Goal: Task Accomplishment & Management: Manage account settings

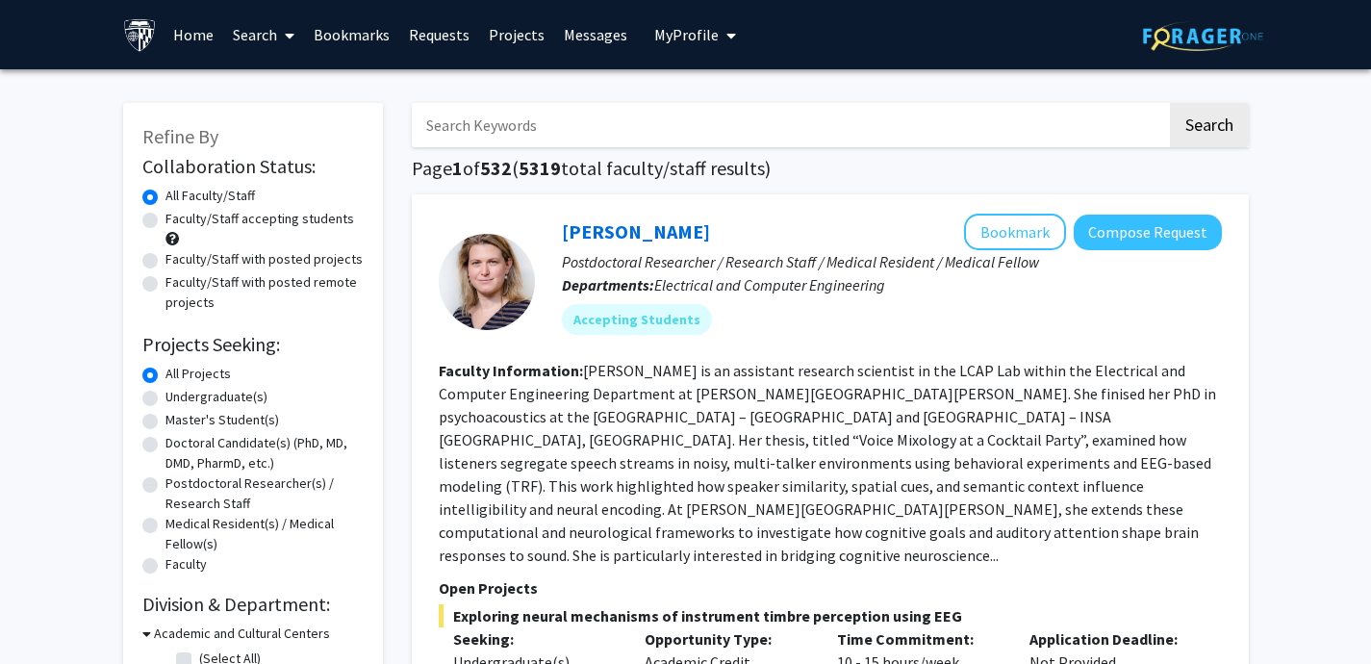
scroll to position [5, 0]
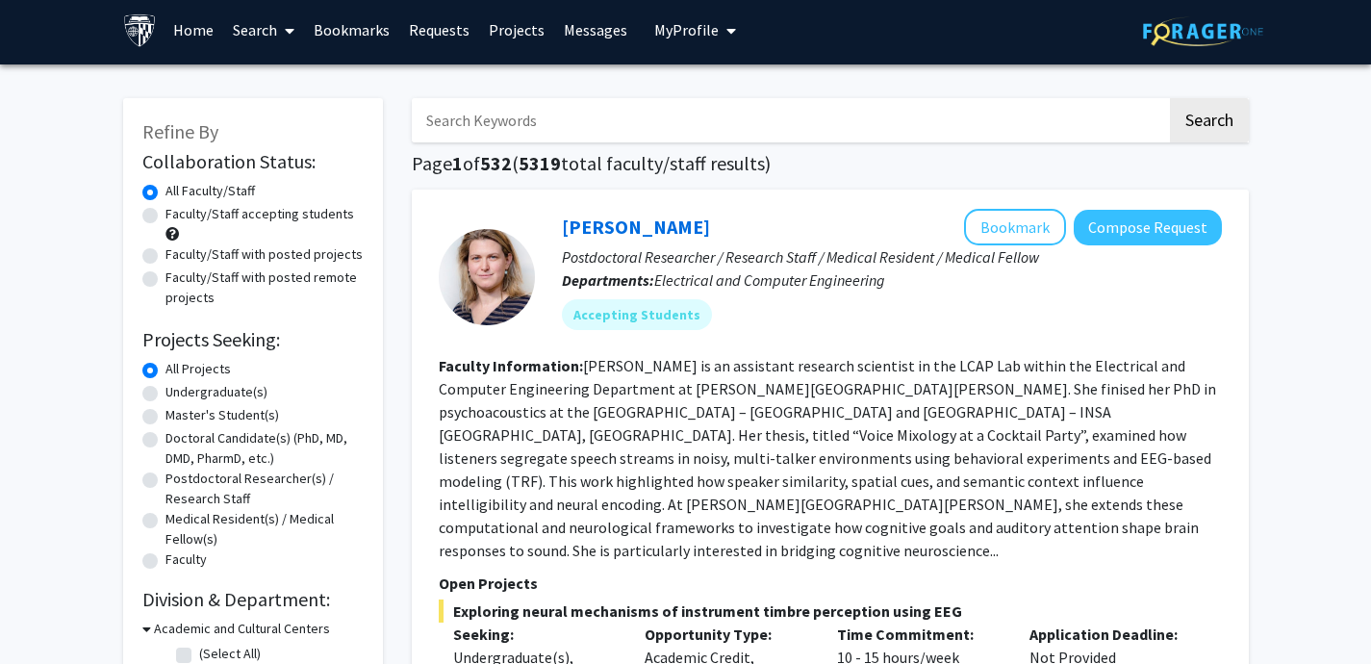
click at [652, 120] on input "Search Keywords" at bounding box center [790, 120] width 756 height 44
type input "public health"
click at [1170, 98] on button "Search" at bounding box center [1209, 120] width 79 height 44
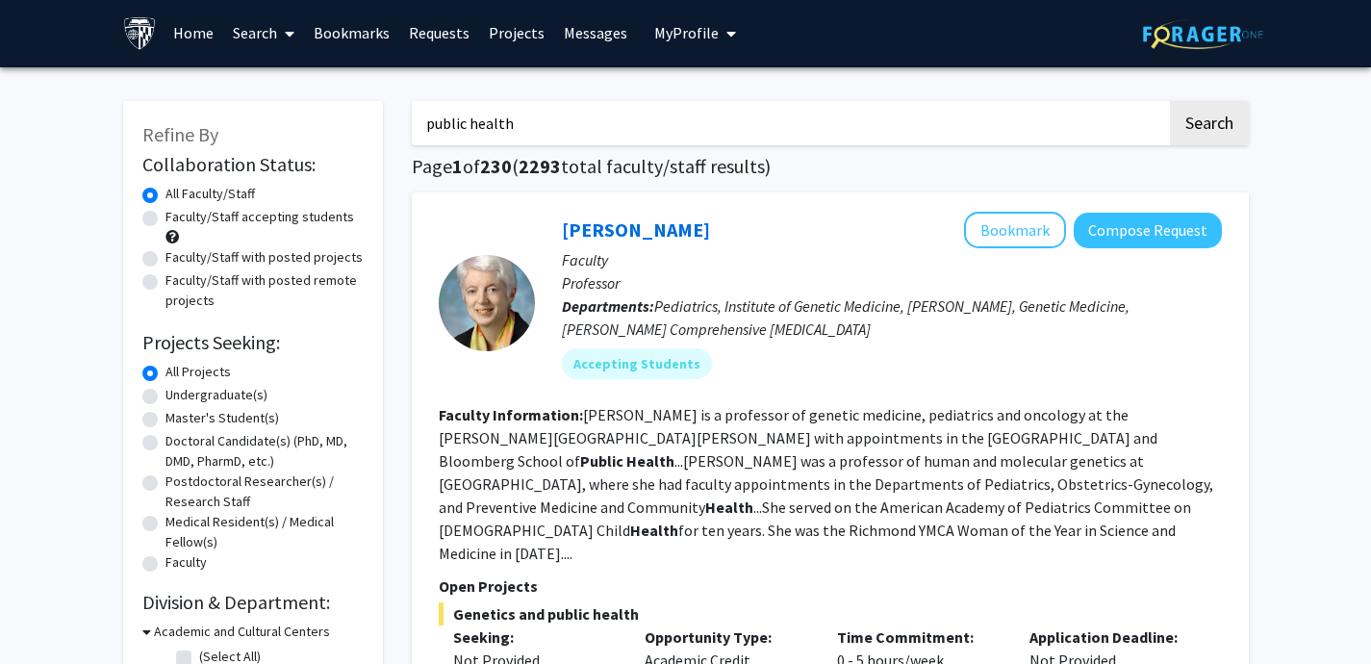
scroll to position [6, 0]
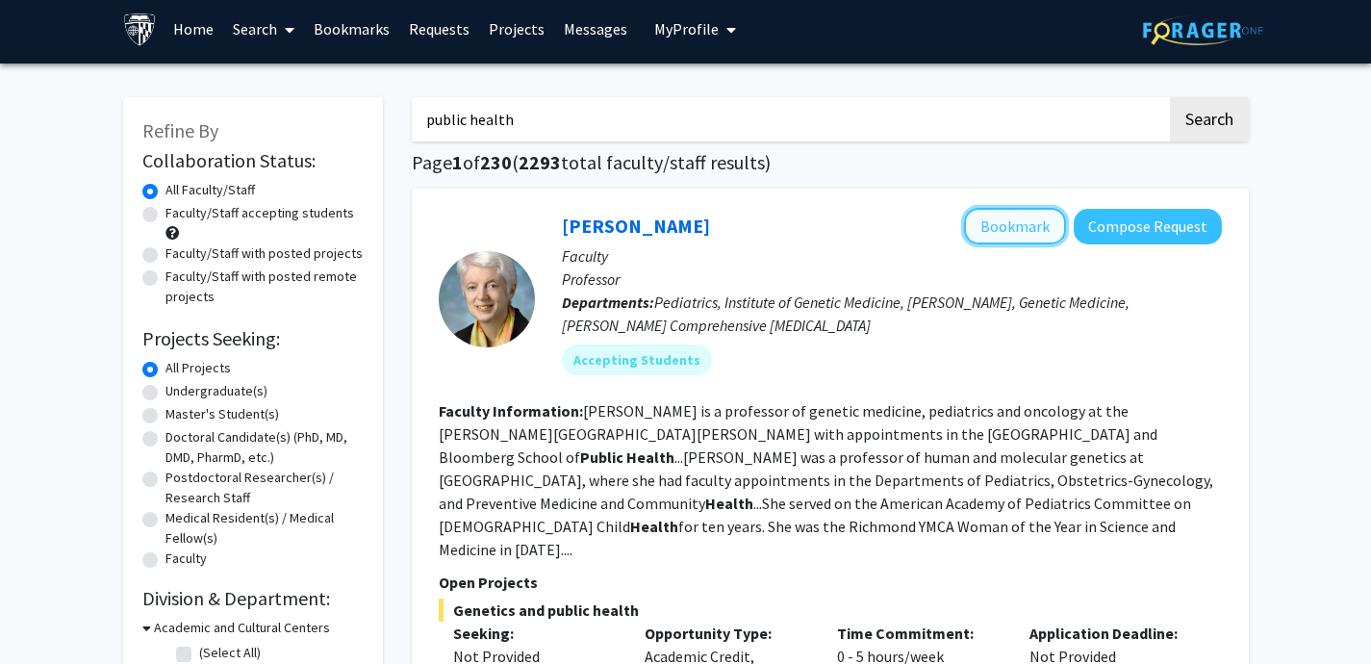
click at [1035, 230] on button "Bookmark" at bounding box center [1015, 226] width 102 height 37
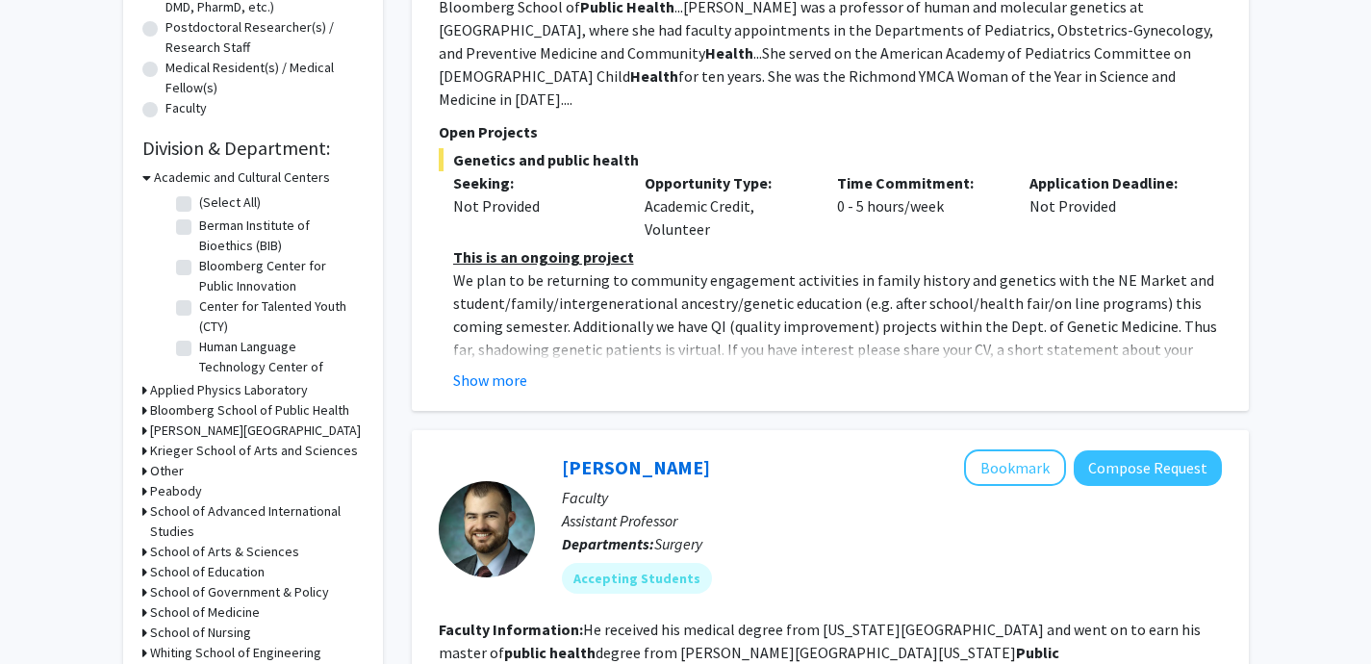
scroll to position [0, 0]
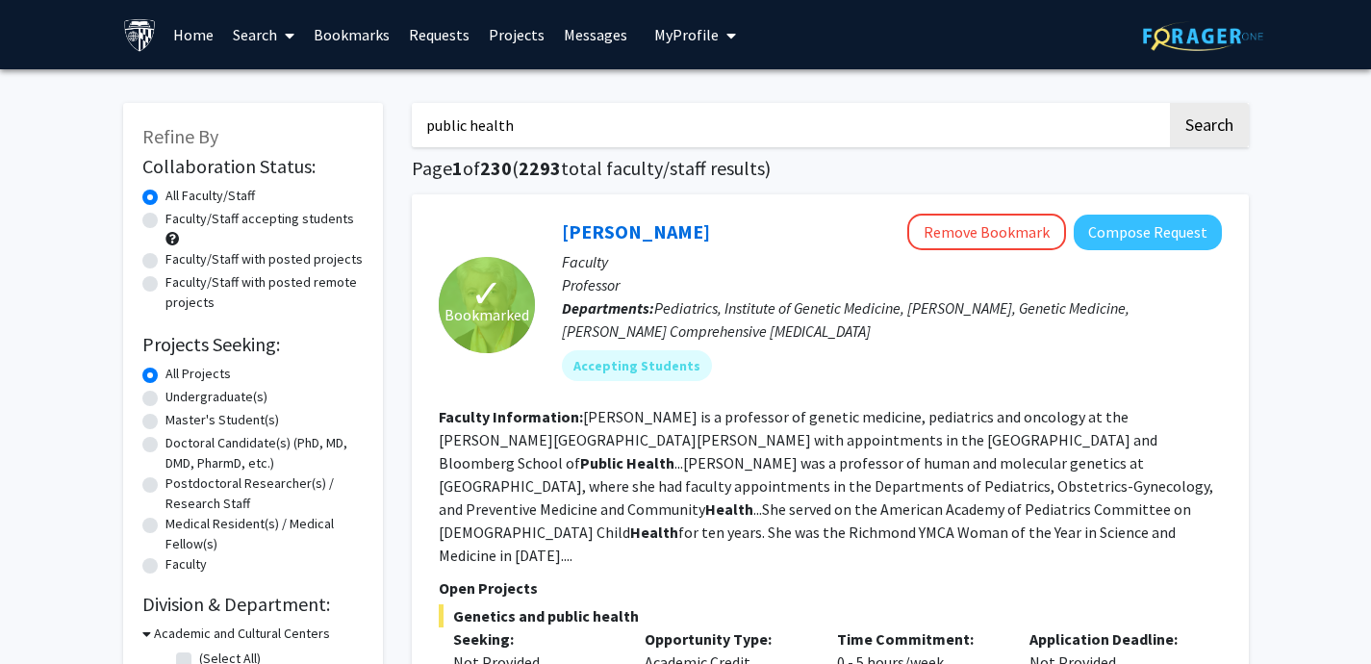
click at [498, 137] on input "public health" at bounding box center [790, 125] width 756 height 44
click at [531, 167] on span "2293" at bounding box center [540, 168] width 42 height 24
click at [1217, 120] on button "Search" at bounding box center [1209, 125] width 79 height 44
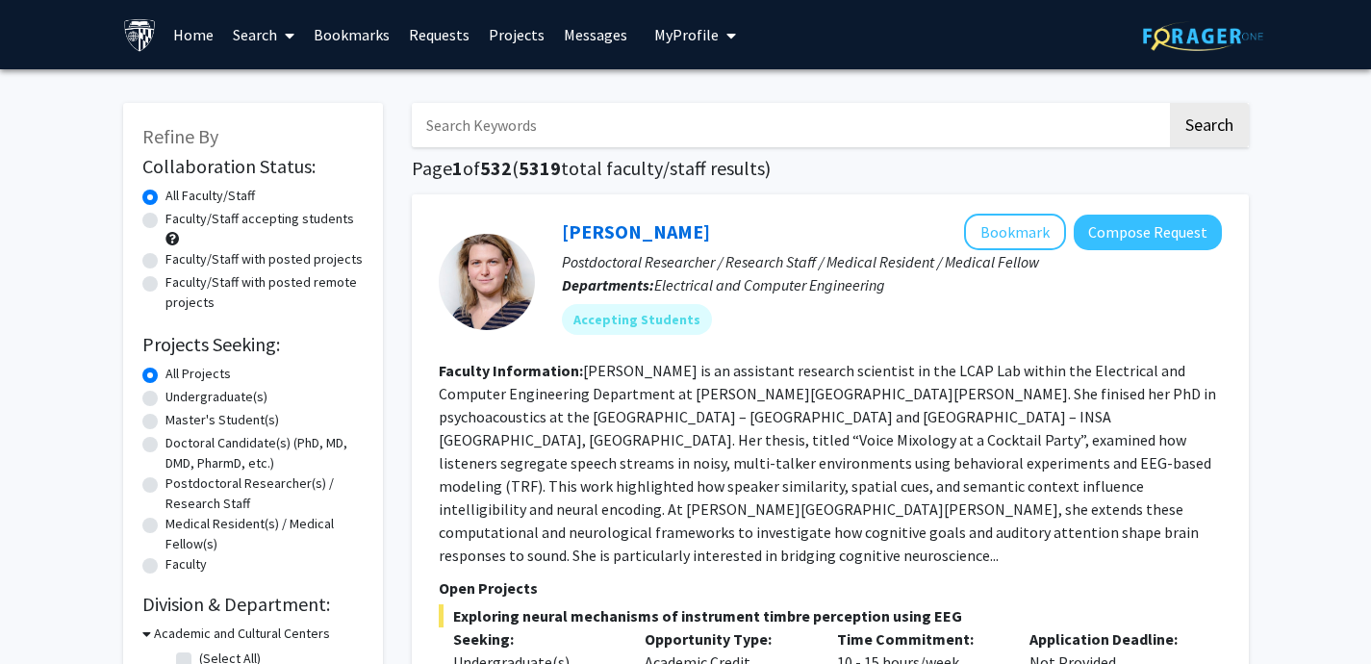
click at [195, 36] on link "Home" at bounding box center [194, 34] width 60 height 67
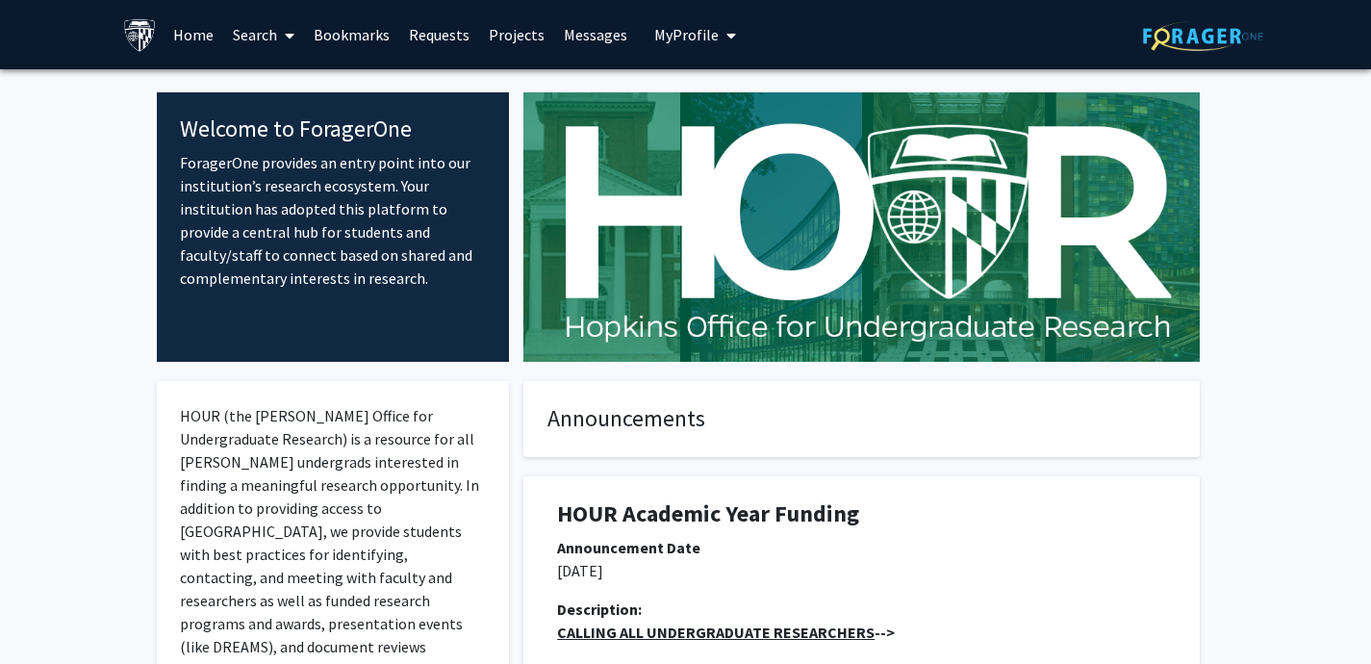
click at [678, 64] on button "My Profile" at bounding box center [695, 34] width 93 height 69
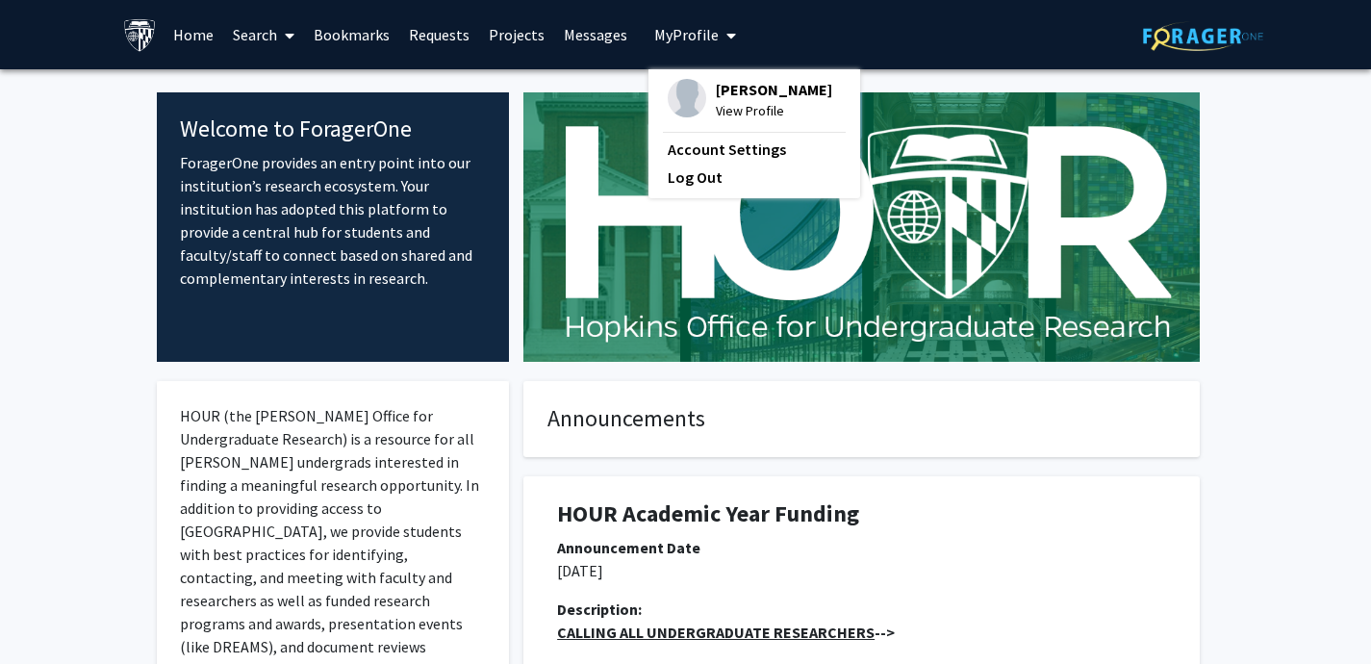
click at [729, 92] on span "[PERSON_NAME]" at bounding box center [774, 89] width 116 height 21
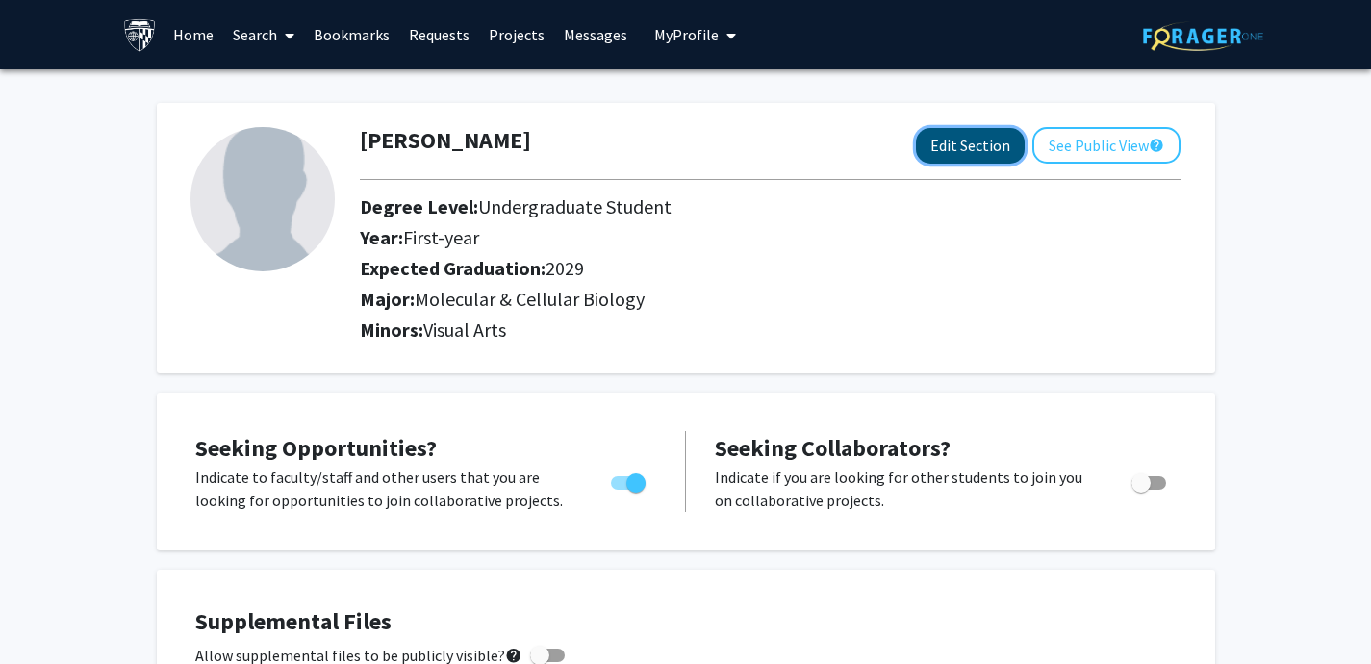
click at [948, 148] on button "Edit Section" at bounding box center [970, 146] width 109 height 36
select select "first-year"
select select "2029"
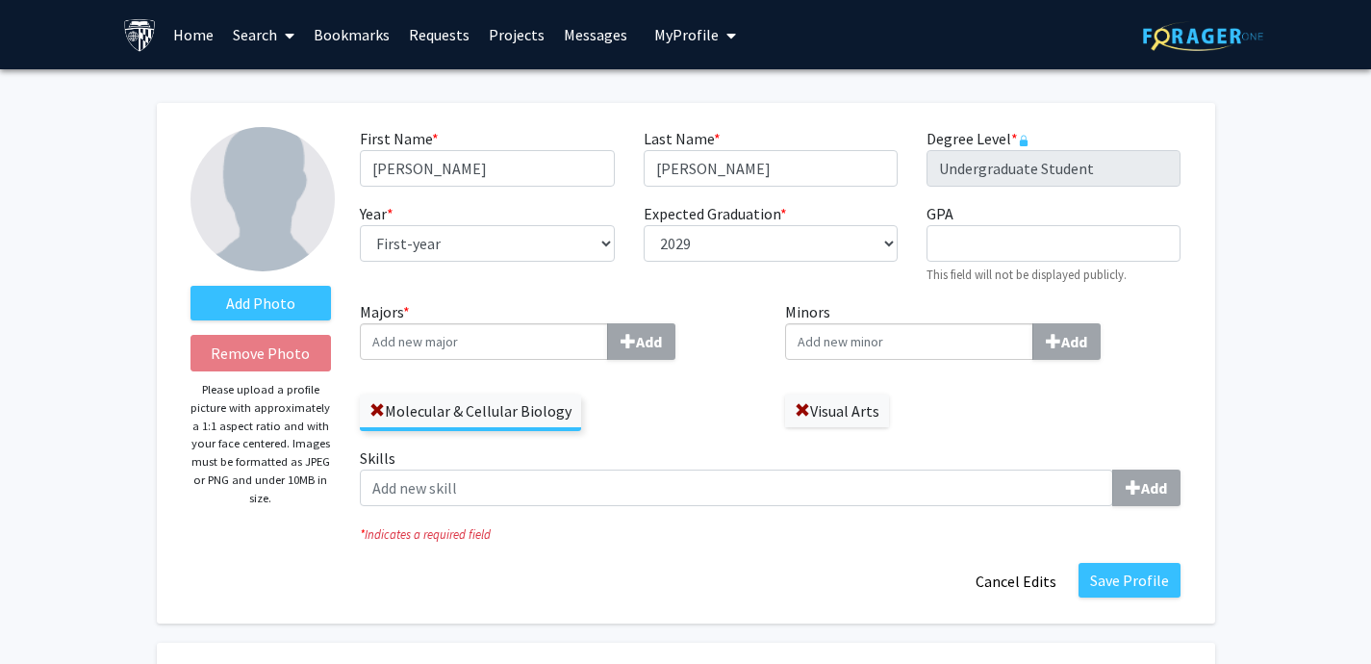
click at [416, 351] on input "Majors * Add" at bounding box center [484, 341] width 248 height 37
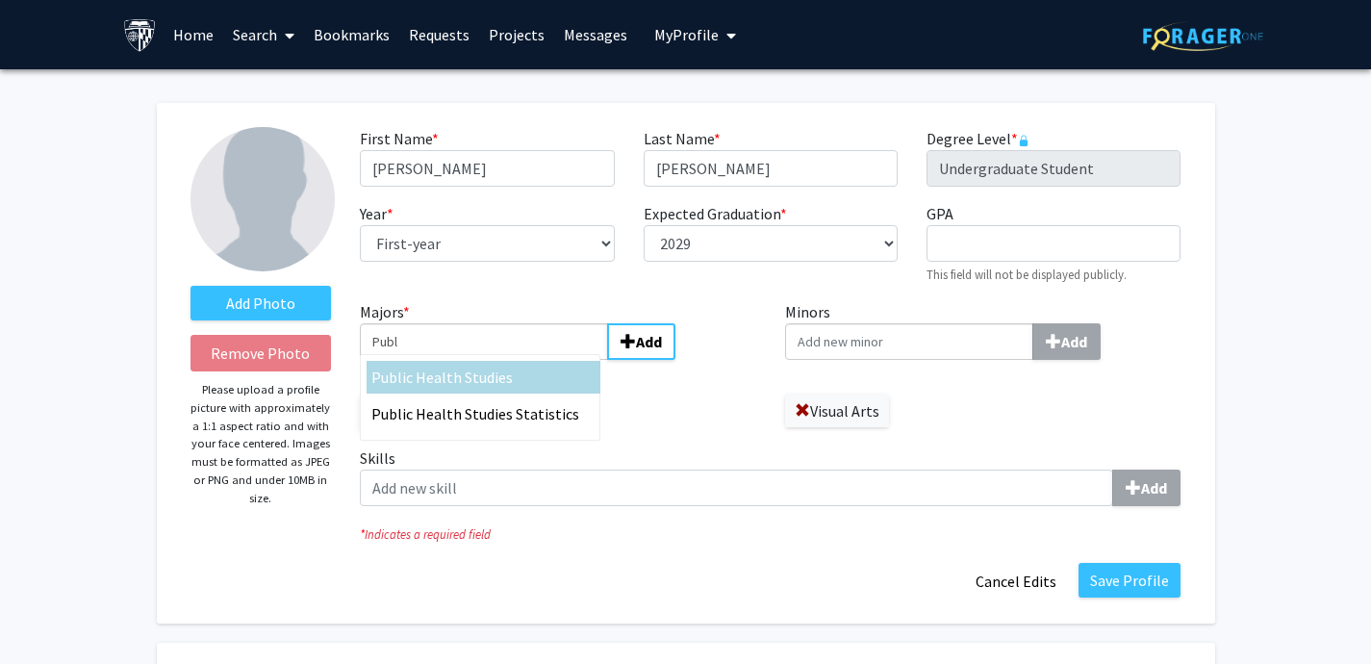
type input "Publ"
click at [446, 373] on span "ic Health Studies" at bounding box center [457, 377] width 111 height 19
click at [446, 360] on input "Publ" at bounding box center [484, 341] width 248 height 37
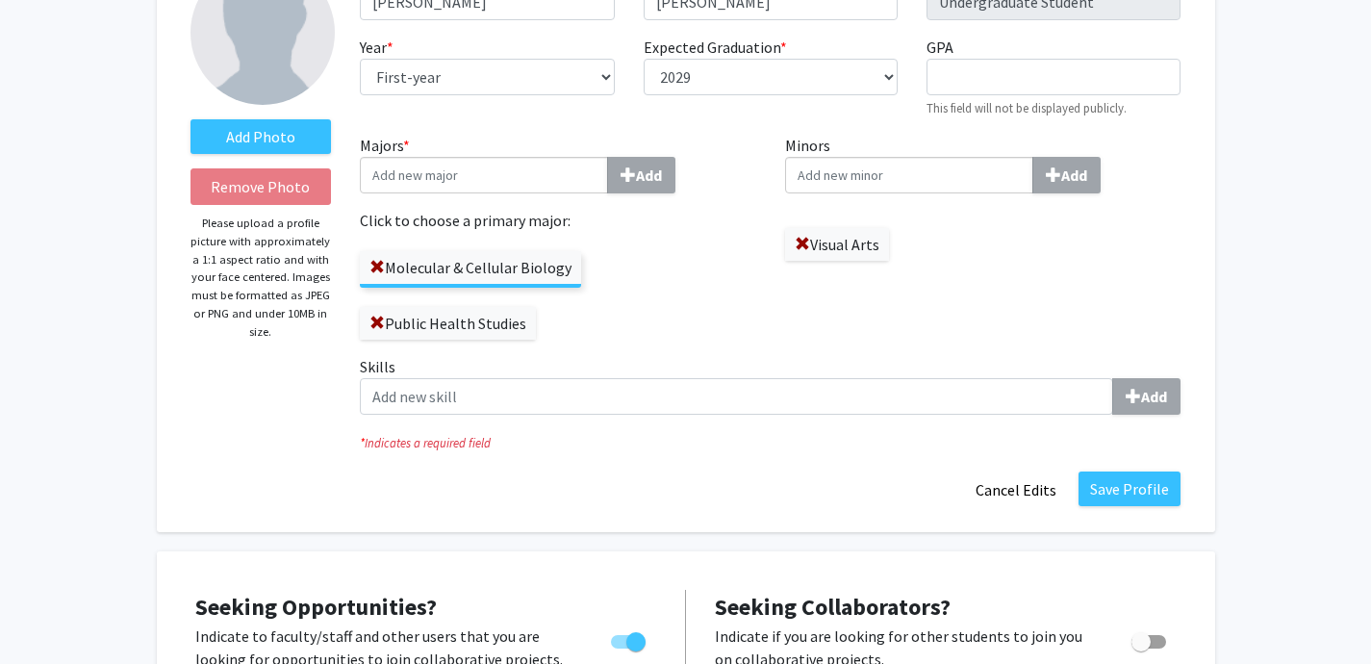
scroll to position [182, 0]
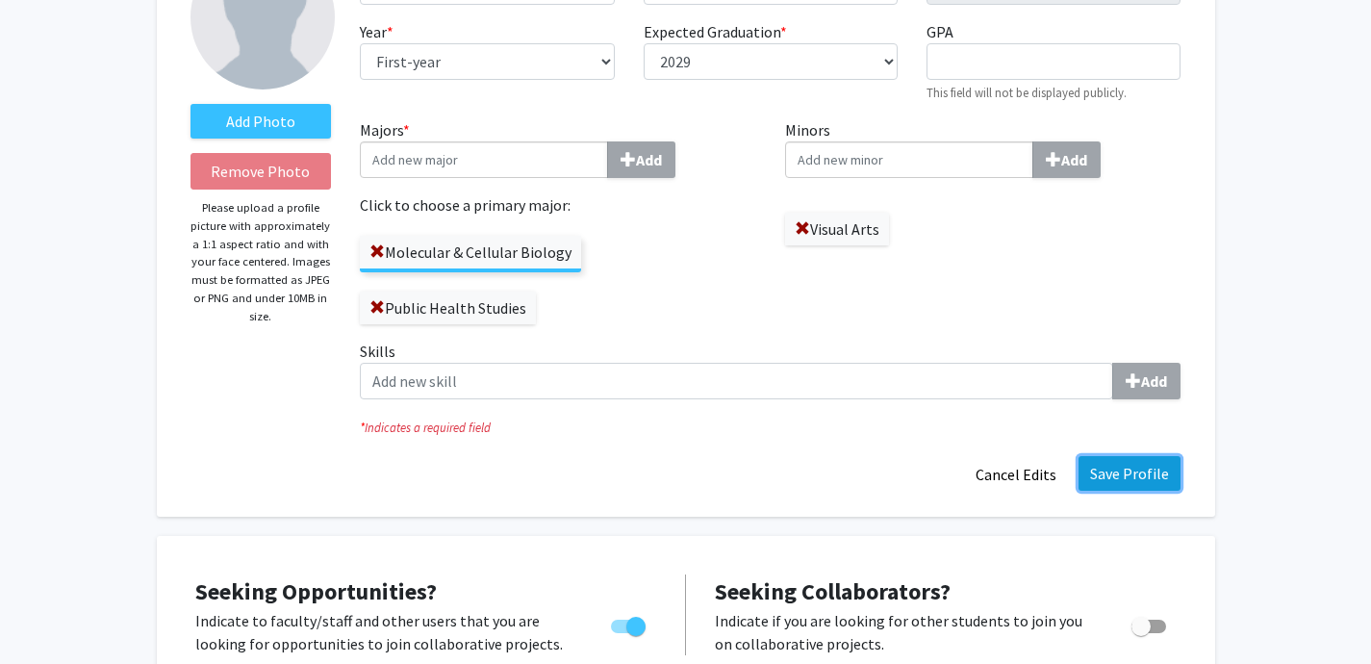
click at [1115, 475] on button "Save Profile" at bounding box center [1130, 473] width 102 height 35
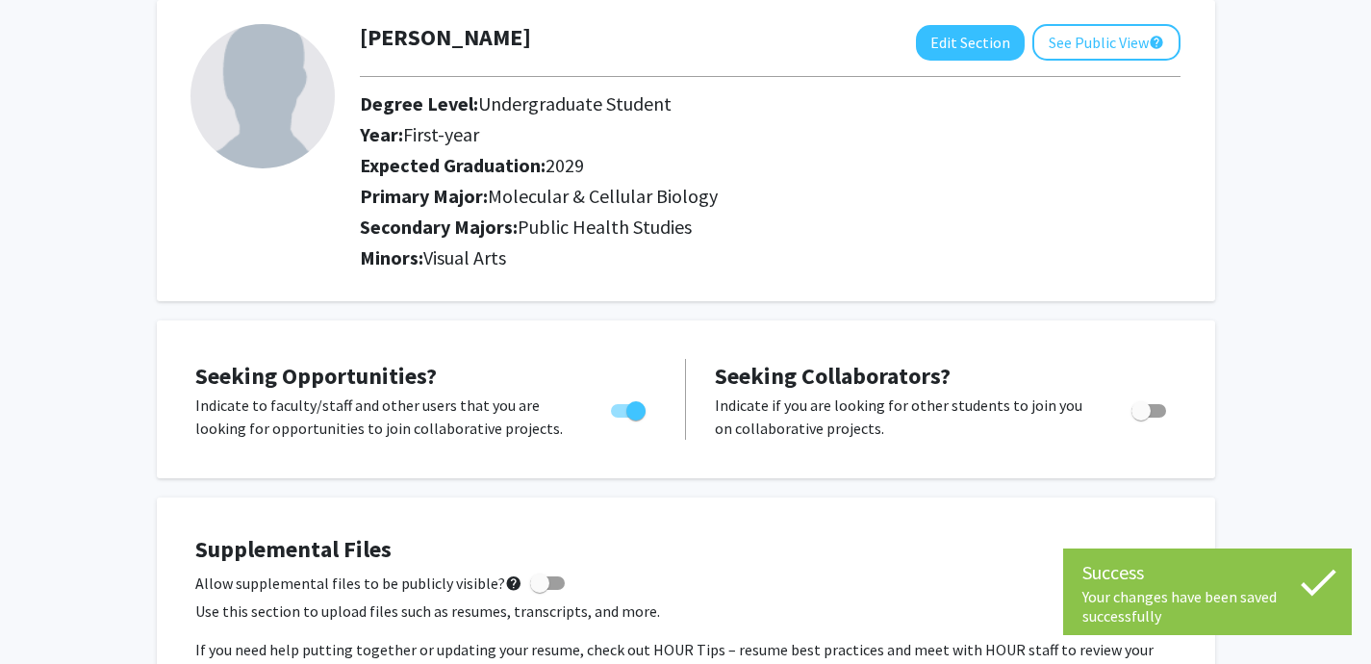
scroll to position [104, 0]
click at [982, 53] on button "Edit Section" at bounding box center [970, 42] width 109 height 36
select select "first-year"
select select "2029"
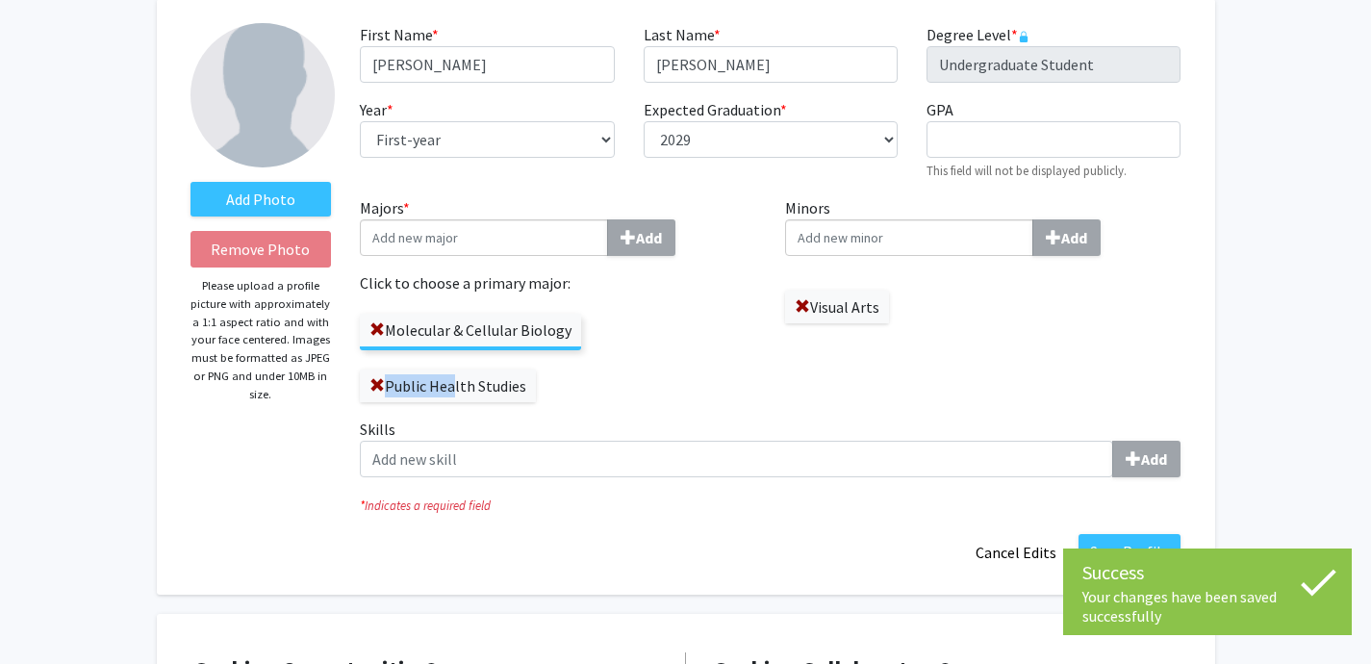
drag, startPoint x: 446, startPoint y: 387, endPoint x: 449, endPoint y: 355, distance: 31.9
click at [449, 355] on div "Molecular & Cellular Biology Public Health Studies" at bounding box center [558, 349] width 397 height 108
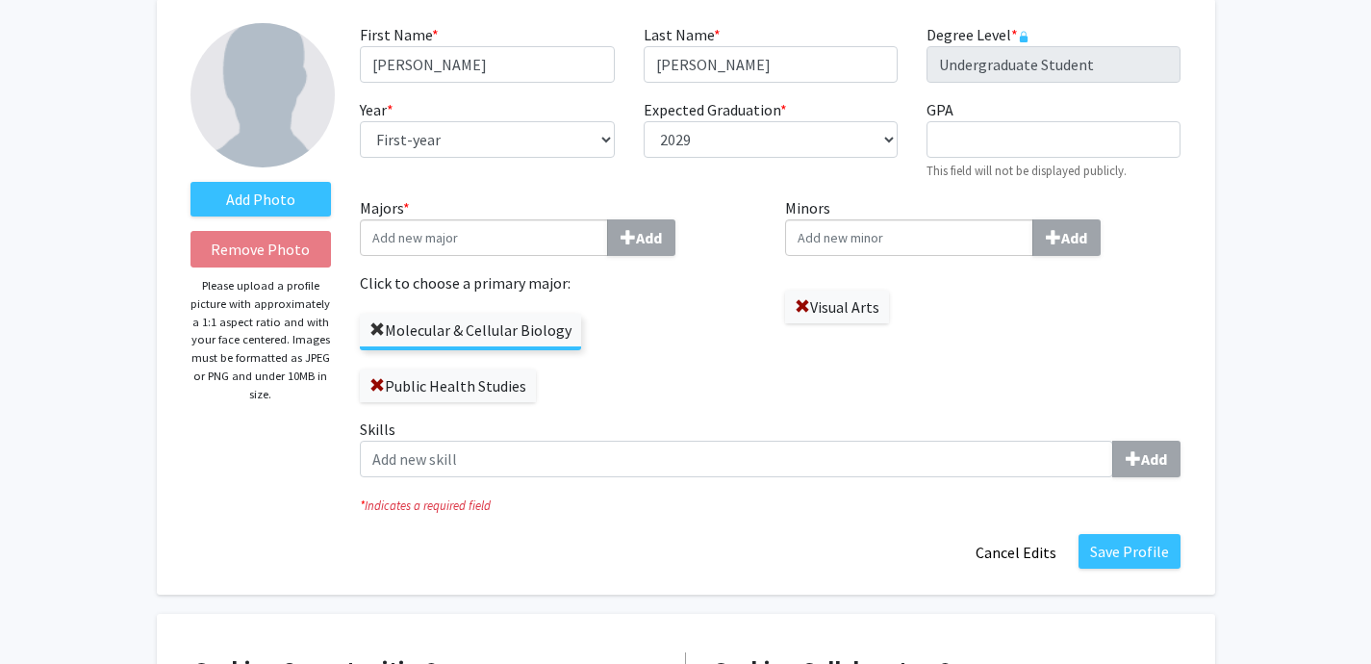
click at [373, 329] on span at bounding box center [377, 329] width 15 height 15
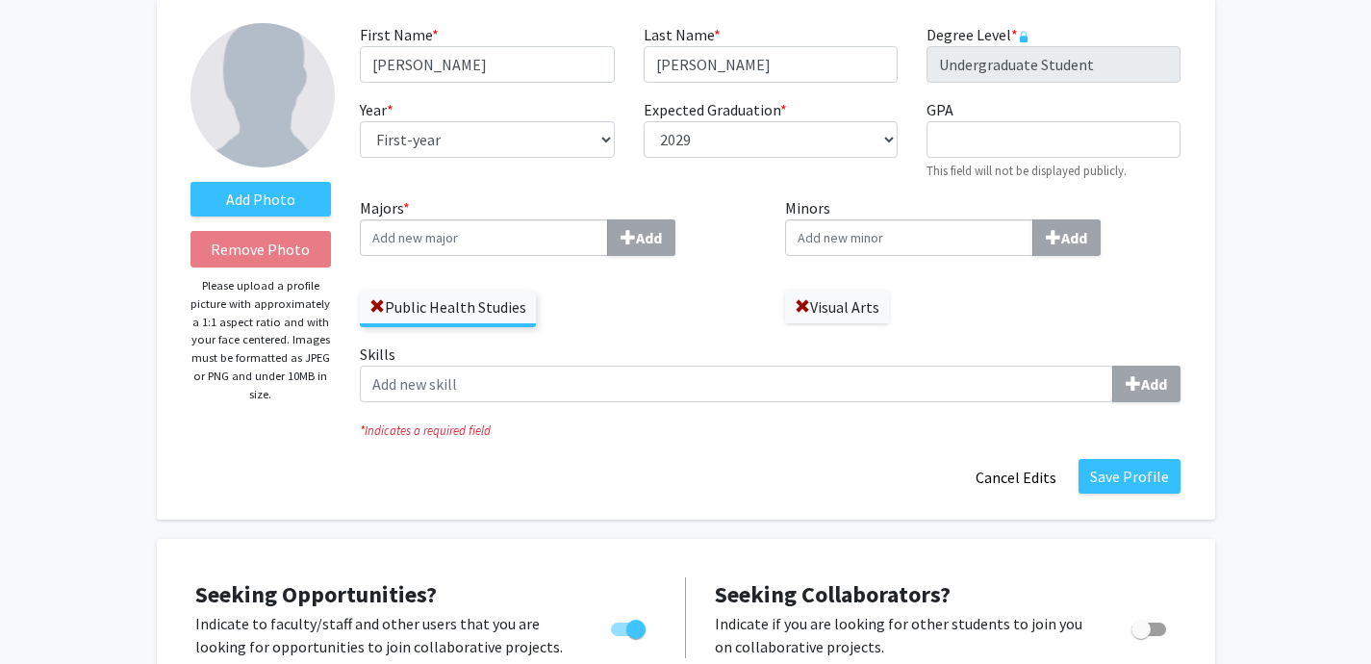
click at [430, 237] on input "Majors * Add" at bounding box center [484, 237] width 248 height 37
click at [1171, 493] on button "Save Profile" at bounding box center [1130, 476] width 102 height 35
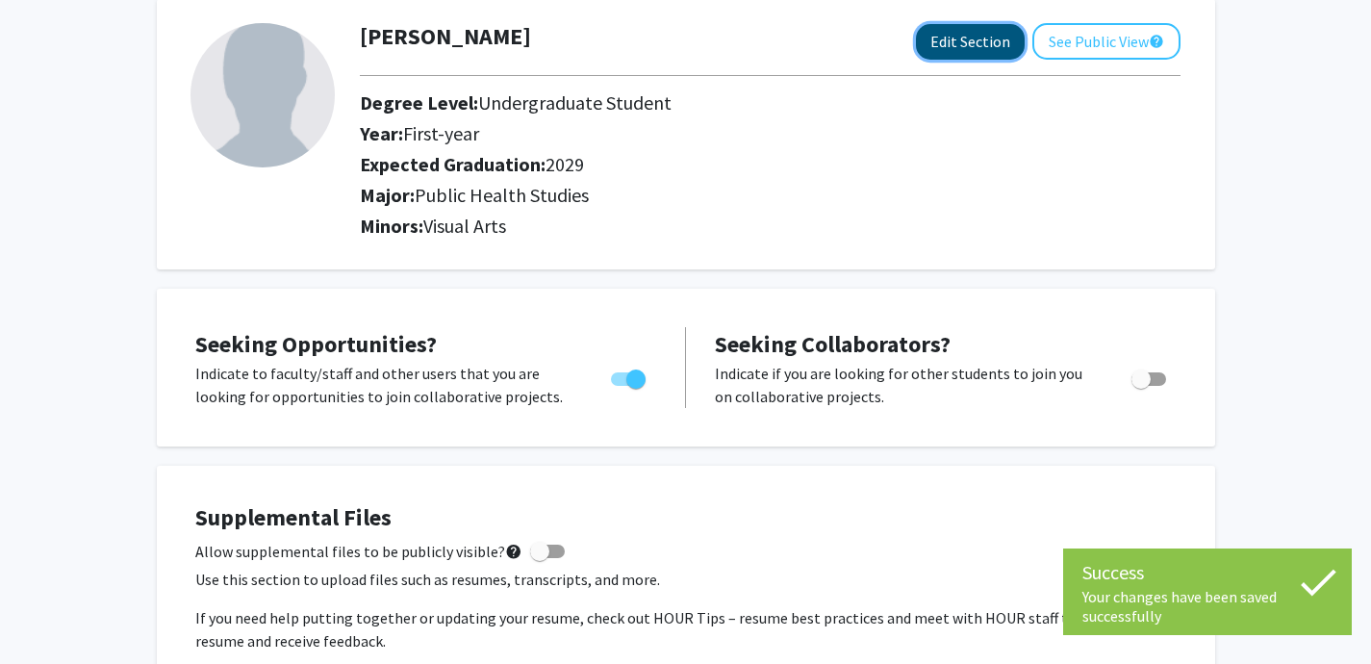
click at [961, 47] on button "Edit Section" at bounding box center [970, 42] width 109 height 36
select select "first-year"
select select "2029"
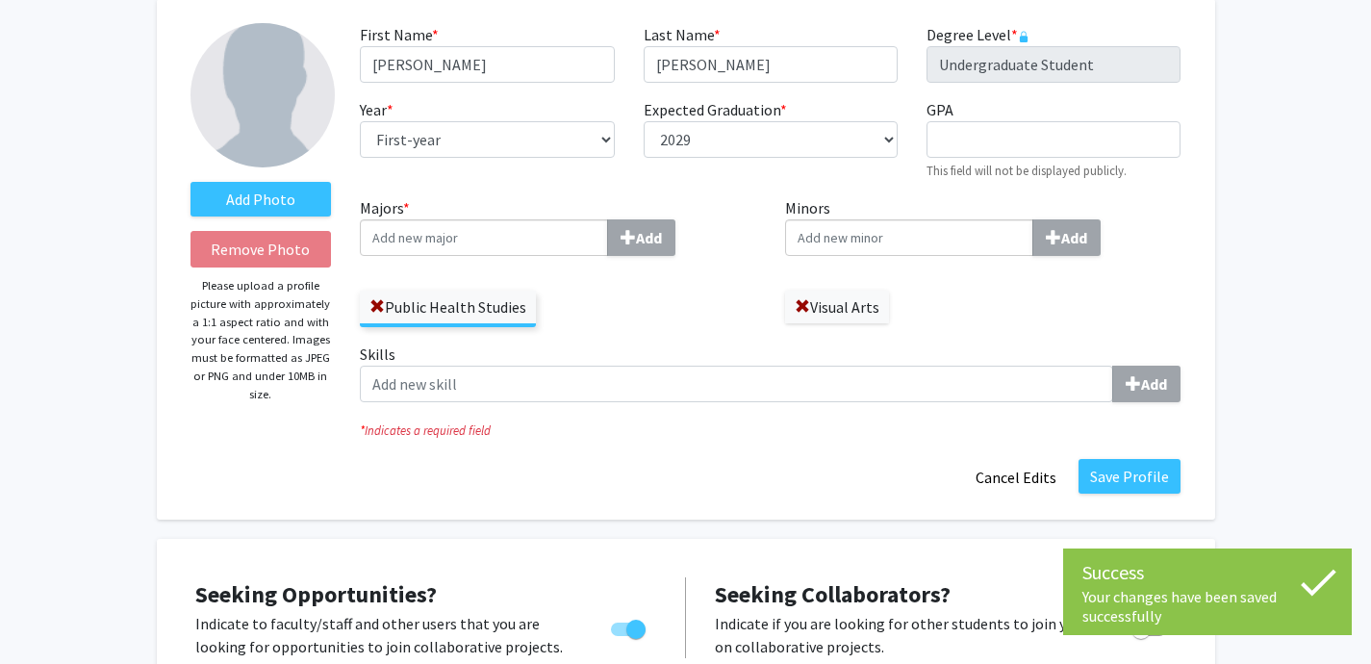
click at [476, 249] on input "Majors * Add" at bounding box center [484, 237] width 248 height 37
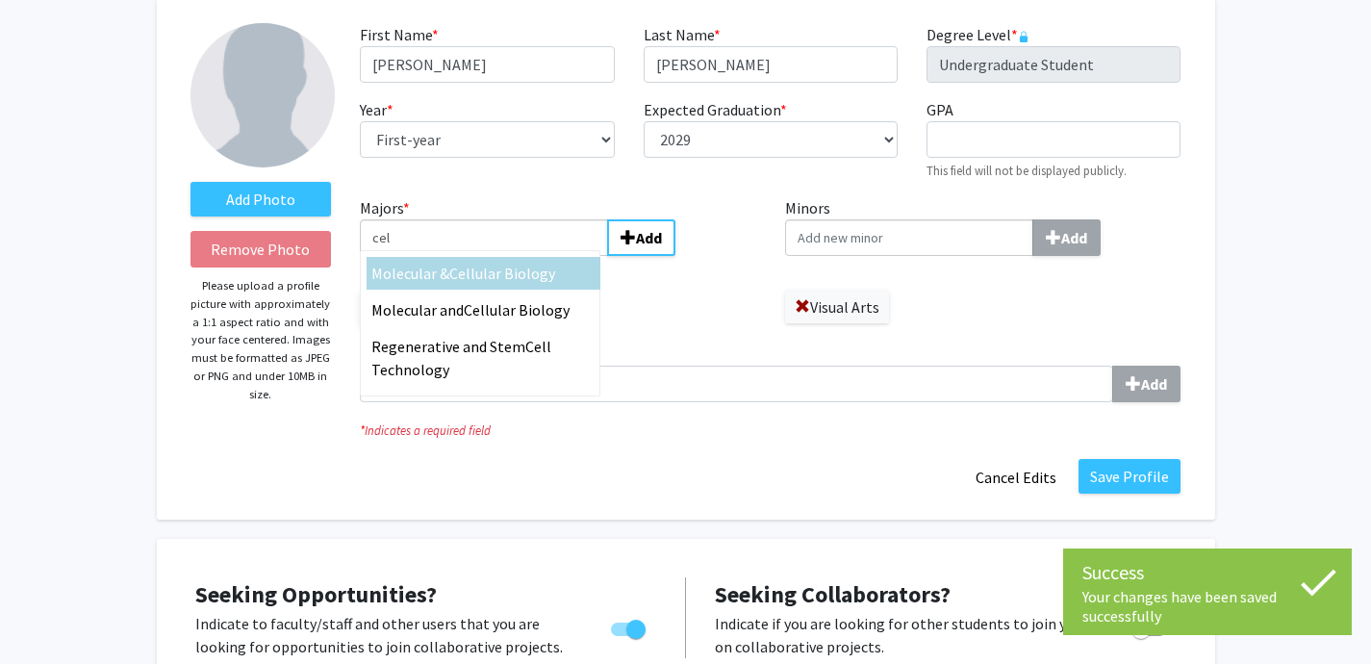
type input "cel"
click at [511, 282] on span "lular Biology" at bounding box center [513, 273] width 85 height 19
click at [511, 256] on input "cel" at bounding box center [484, 237] width 248 height 37
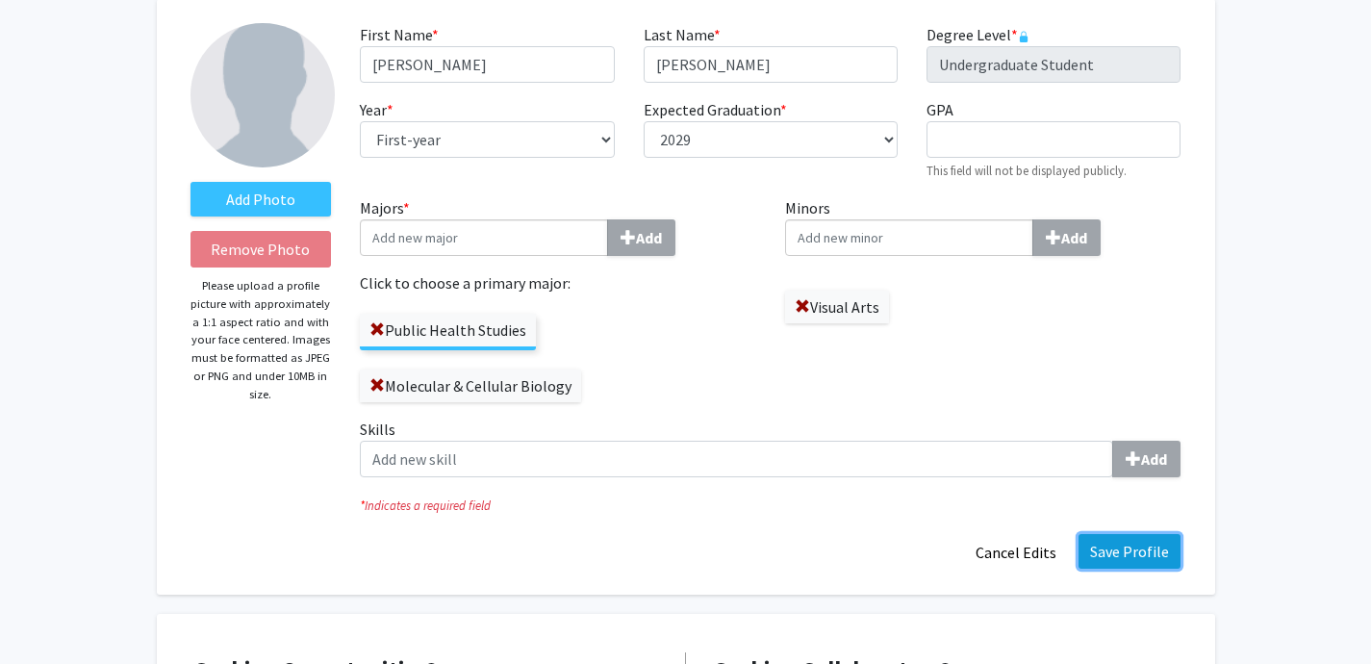
click at [1150, 557] on button "Save Profile" at bounding box center [1130, 551] width 102 height 35
